Goal: Transaction & Acquisition: Purchase product/service

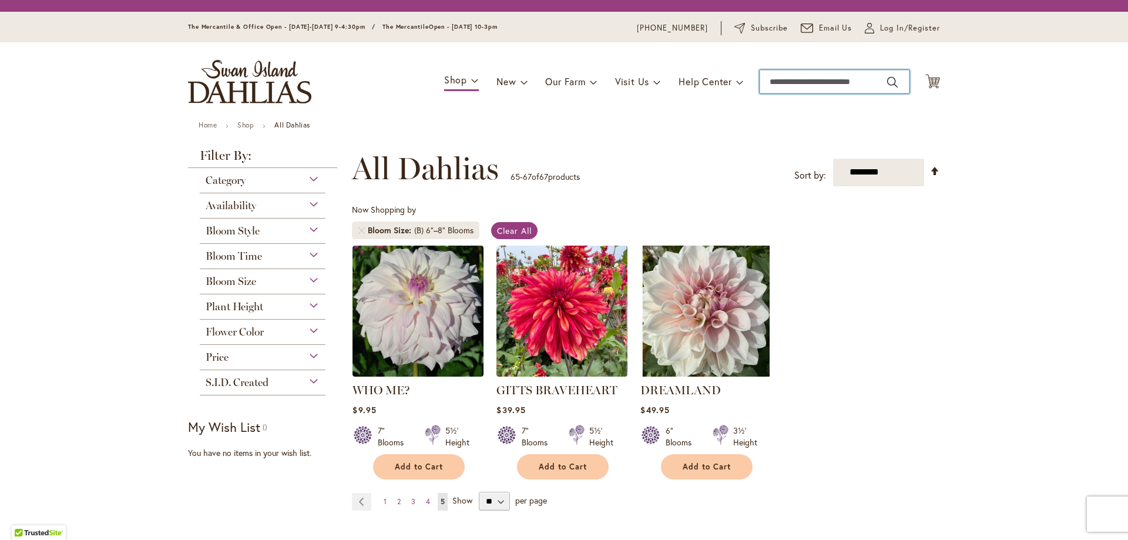
click at [819, 85] on input "Search" at bounding box center [835, 81] width 150 height 23
type input "****"
click at [887, 73] on button "Search" at bounding box center [892, 82] width 11 height 19
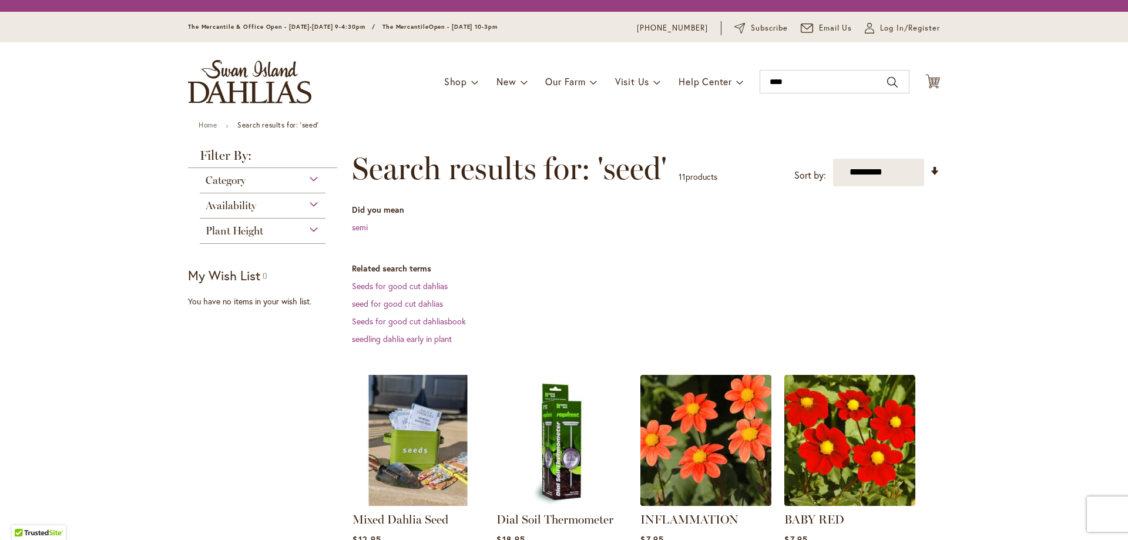
scroll to position [176, 0]
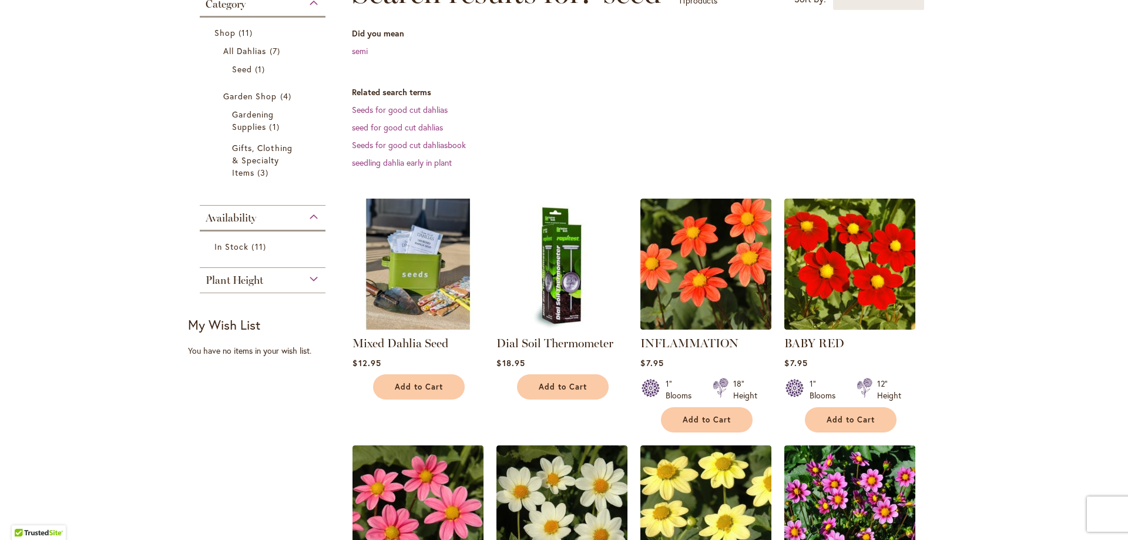
click at [428, 276] on img at bounding box center [418, 263] width 137 height 137
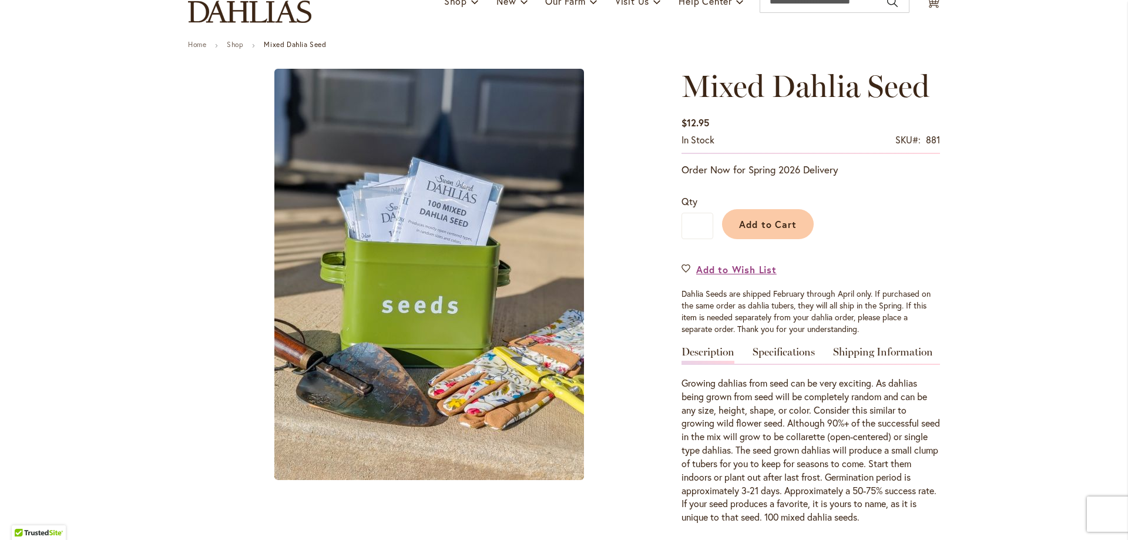
scroll to position [176, 0]
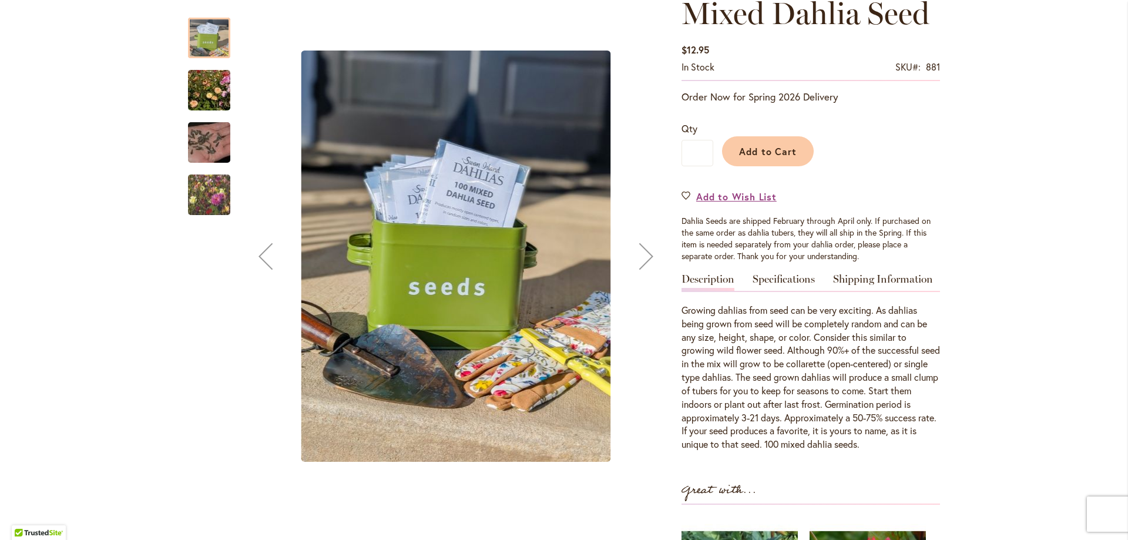
click at [210, 93] on img "Swan Island Dahlias - Dahlia Seedlings" at bounding box center [209, 90] width 85 height 56
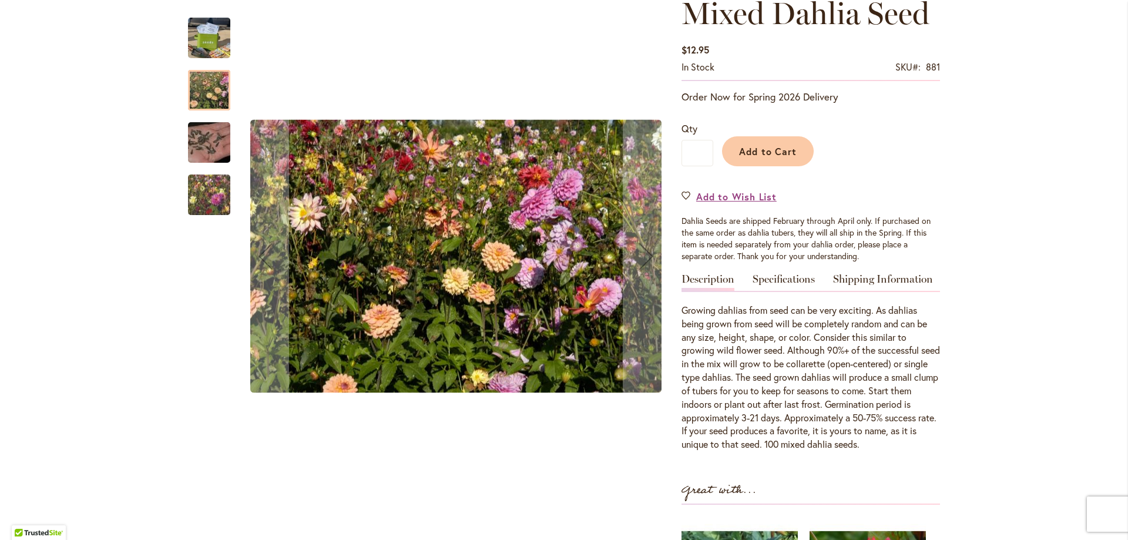
click at [208, 142] on img "Swan Island Dahlias - Dahlia Seed" at bounding box center [209, 143] width 85 height 56
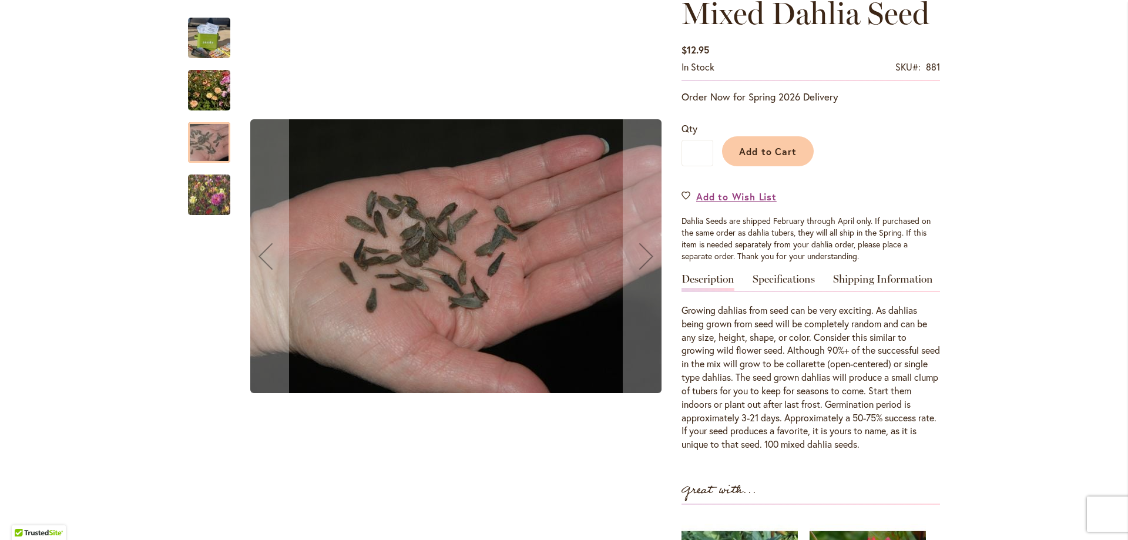
click at [210, 202] on img "Swan Island Dahlias - Dahlia Seedlings" at bounding box center [209, 194] width 85 height 71
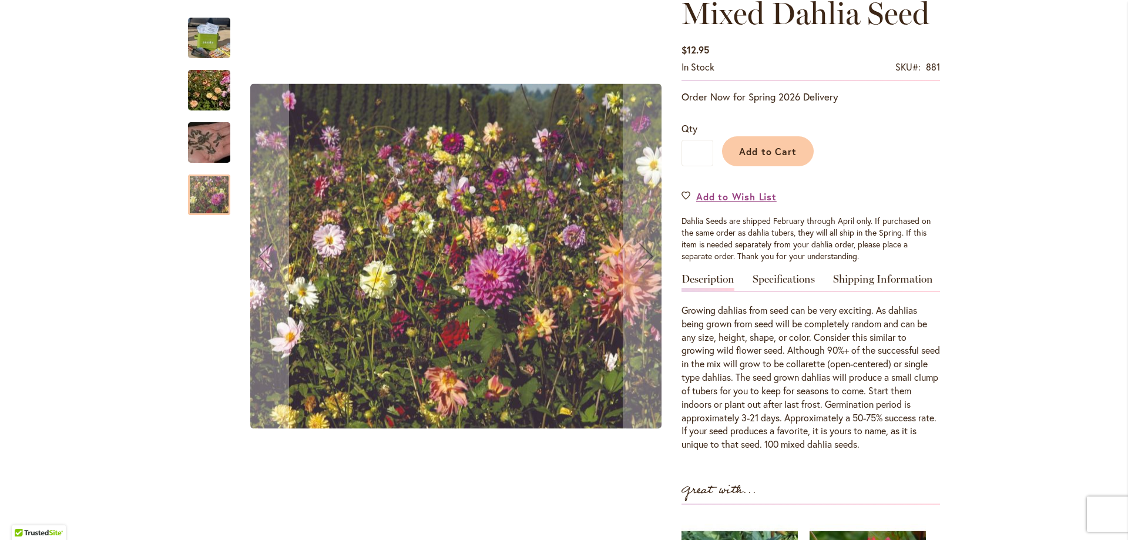
click at [204, 33] on img "Mixed Dahlia Seed" at bounding box center [209, 38] width 42 height 56
